Goal: Task Accomplishment & Management: Check status

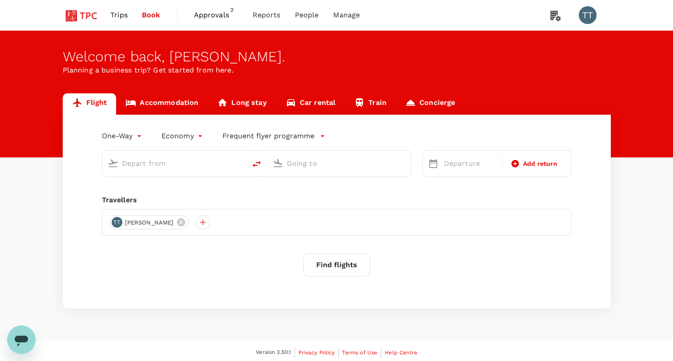
type input "business"
type input "Tokyo Intl (HND)"
type input "Shanghai Pudong Intl (PVG)"
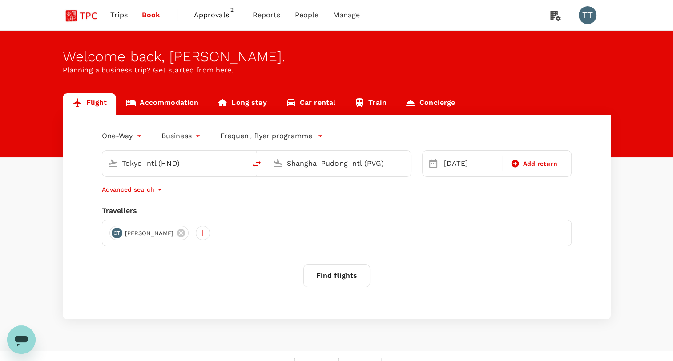
click at [218, 18] on span "Approvals" at bounding box center [216, 15] width 44 height 11
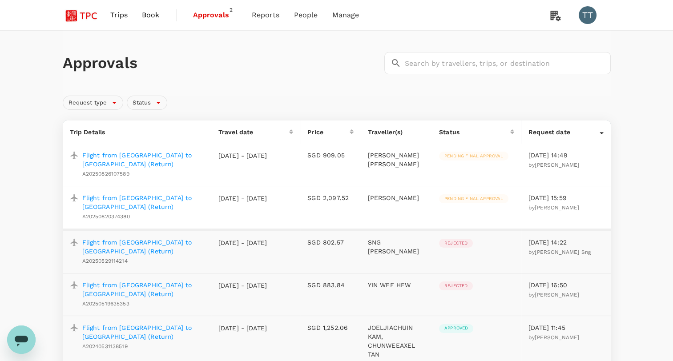
click at [185, 159] on p "Flight from [GEOGRAPHIC_DATA] to [GEOGRAPHIC_DATA] (Return)" at bounding box center [143, 160] width 122 height 18
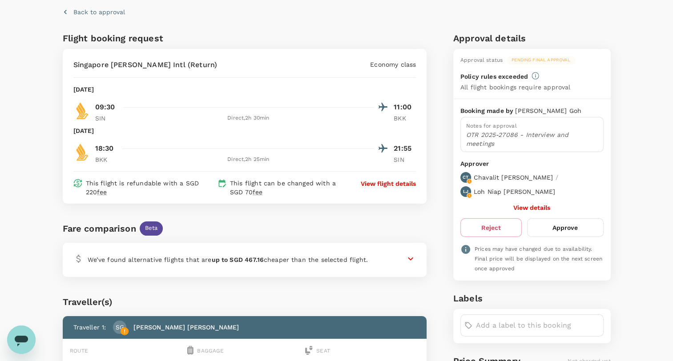
scroll to position [44, 0]
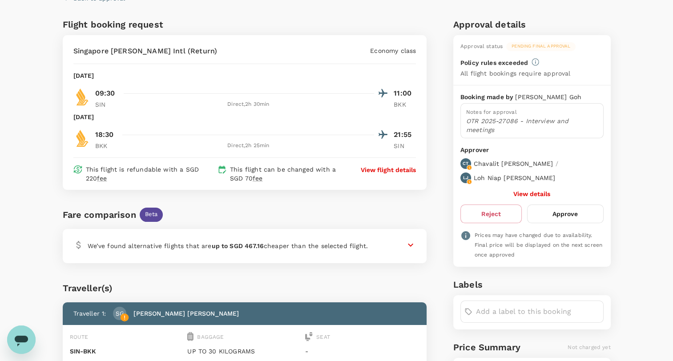
click at [407, 248] on icon at bounding box center [410, 245] width 11 height 11
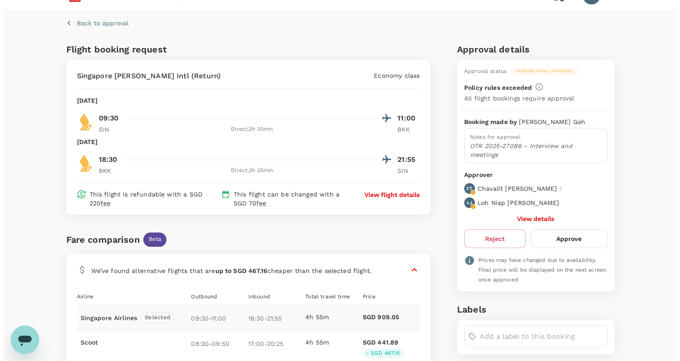
scroll to position [0, 0]
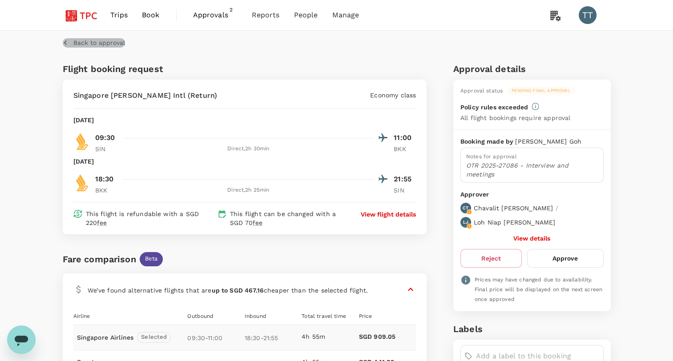
click at [70, 43] on button "Back to approval" at bounding box center [94, 42] width 62 height 9
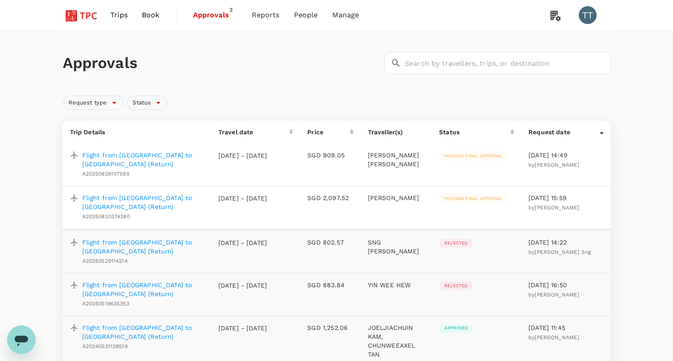
click at [171, 204] on p "Flight from [GEOGRAPHIC_DATA] to [GEOGRAPHIC_DATA] (Return)" at bounding box center [143, 203] width 122 height 18
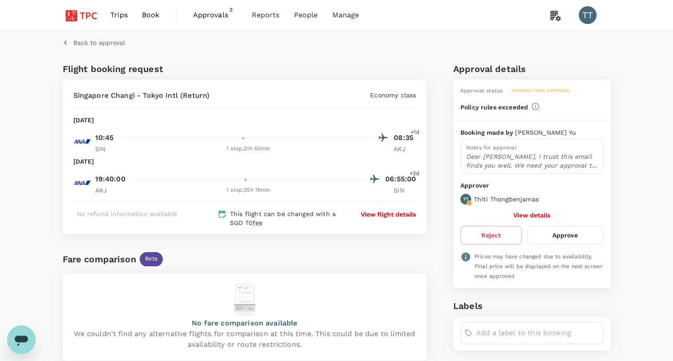
click at [388, 213] on p "View flight details" at bounding box center [388, 214] width 55 height 9
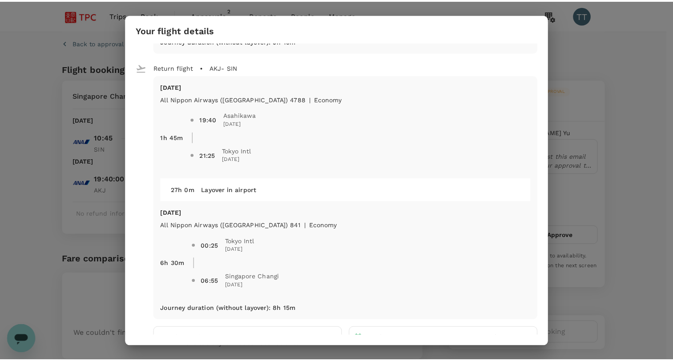
scroll to position [272, 0]
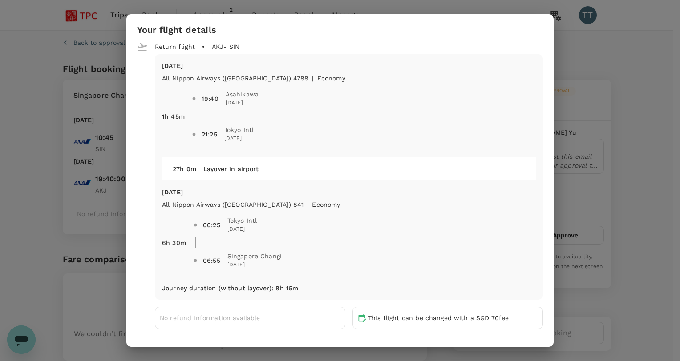
click at [650, 99] on div "Your flight details Depart flight SIN - AKJ [DATE] All Nippon Airways ([GEOGRAP…" at bounding box center [340, 180] width 680 height 361
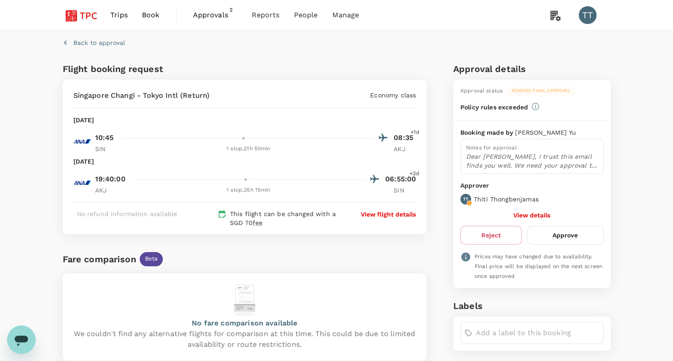
scroll to position [0, 0]
